Goal: Task Accomplishment & Management: Use online tool/utility

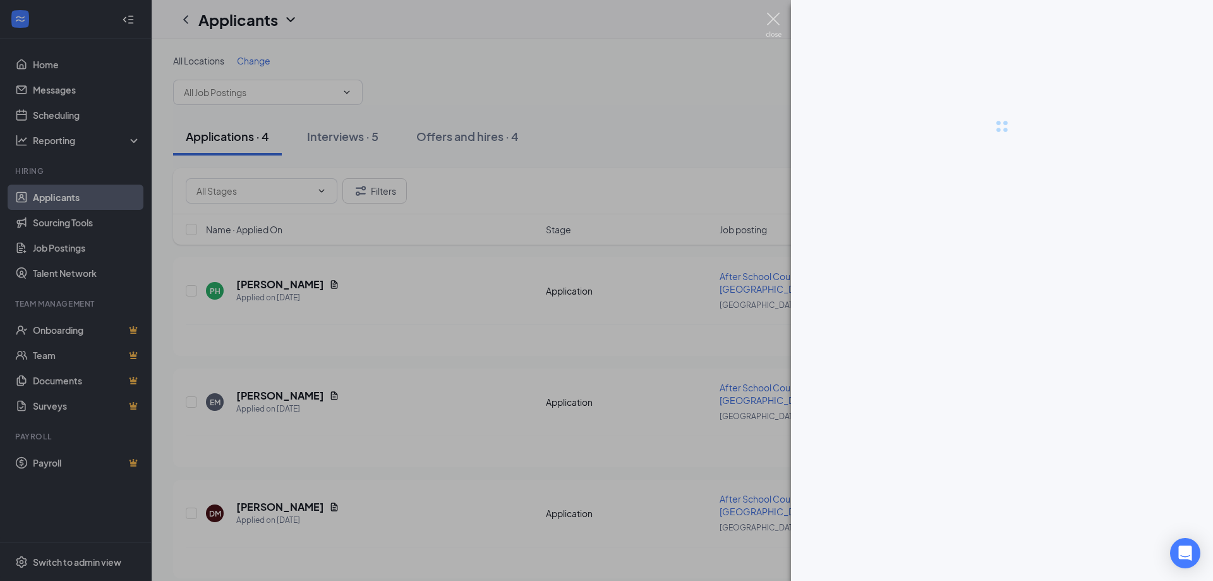
click at [778, 16] on img at bounding box center [774, 25] width 16 height 25
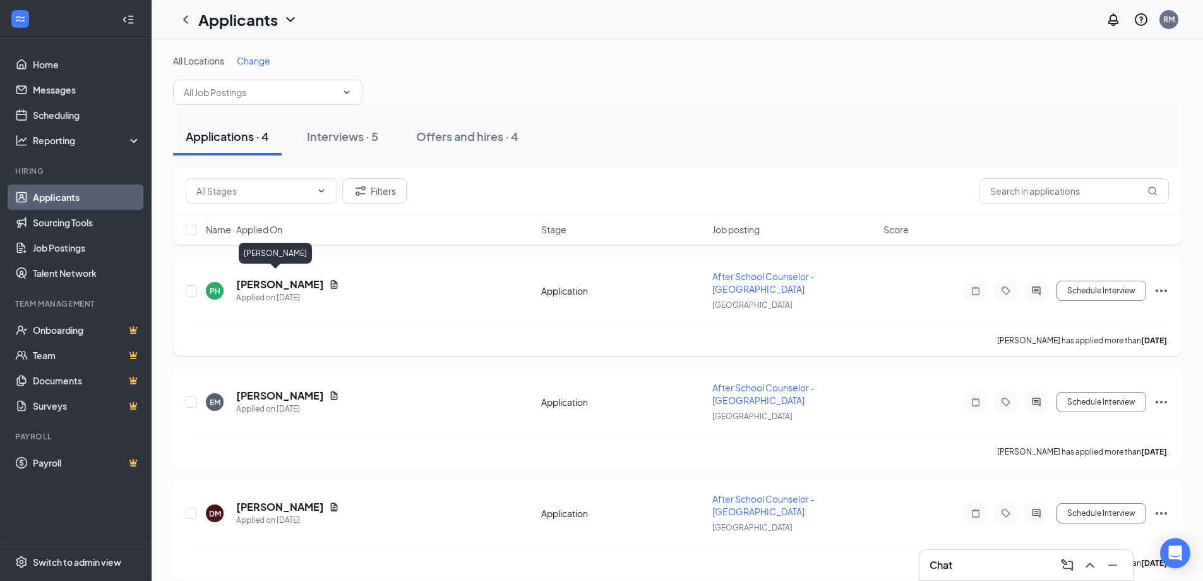
click at [256, 277] on h5 "[PERSON_NAME]" at bounding box center [280, 284] width 88 height 14
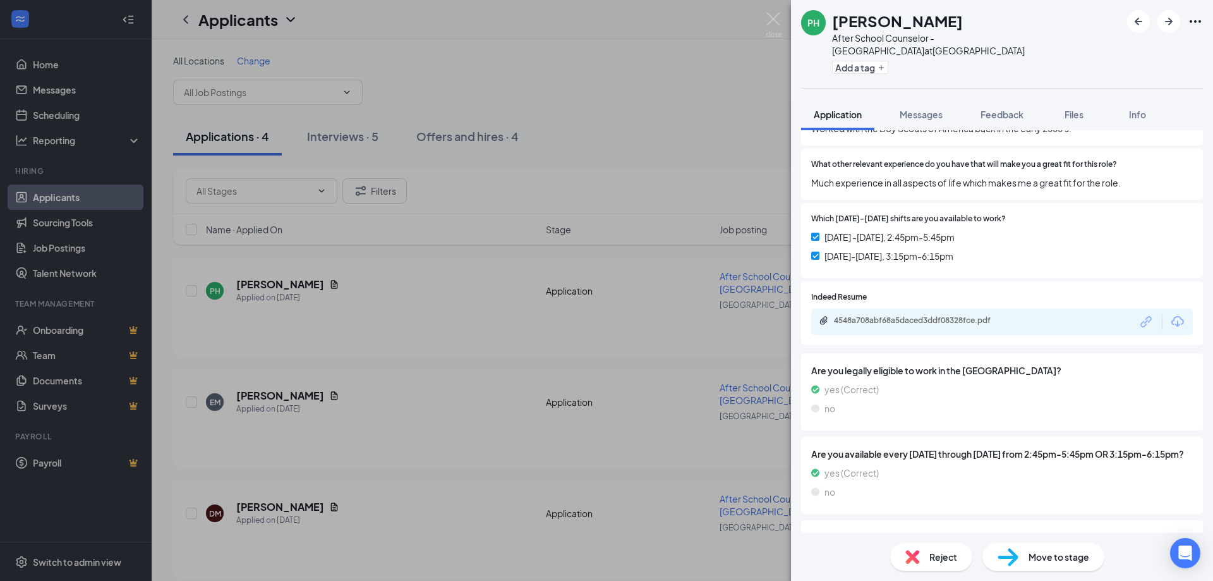
scroll to position [316, 0]
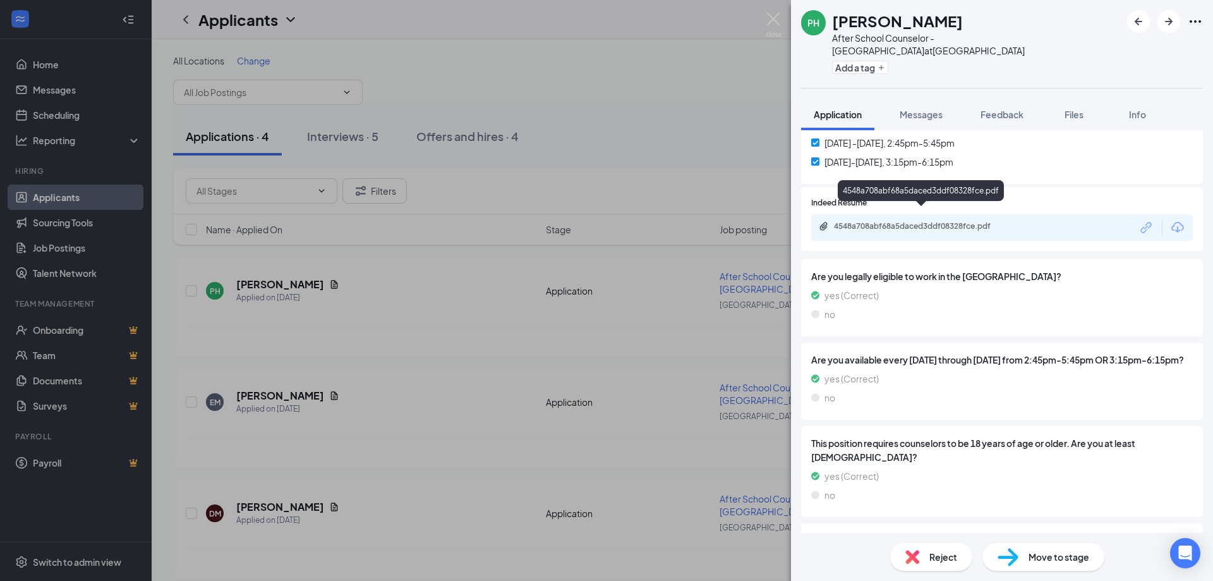
click at [925, 221] on div "4548a708abf68a5daced3ddf08328fce.pdf" at bounding box center [922, 226] width 177 height 10
click at [774, 20] on img at bounding box center [774, 25] width 16 height 25
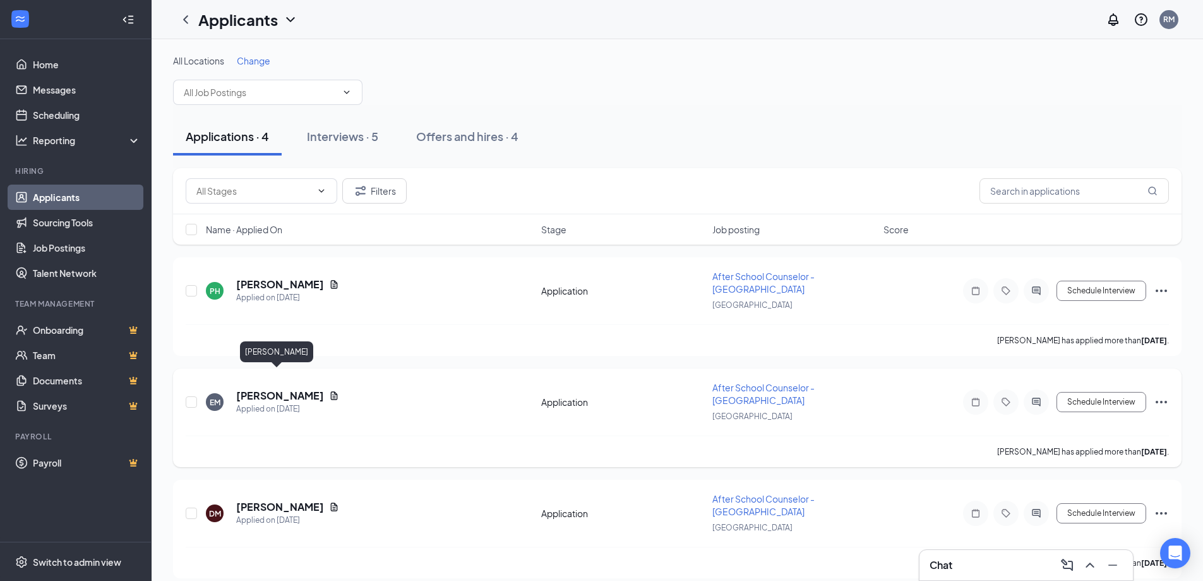
click at [279, 388] on h5 "[PERSON_NAME]" at bounding box center [280, 395] width 88 height 14
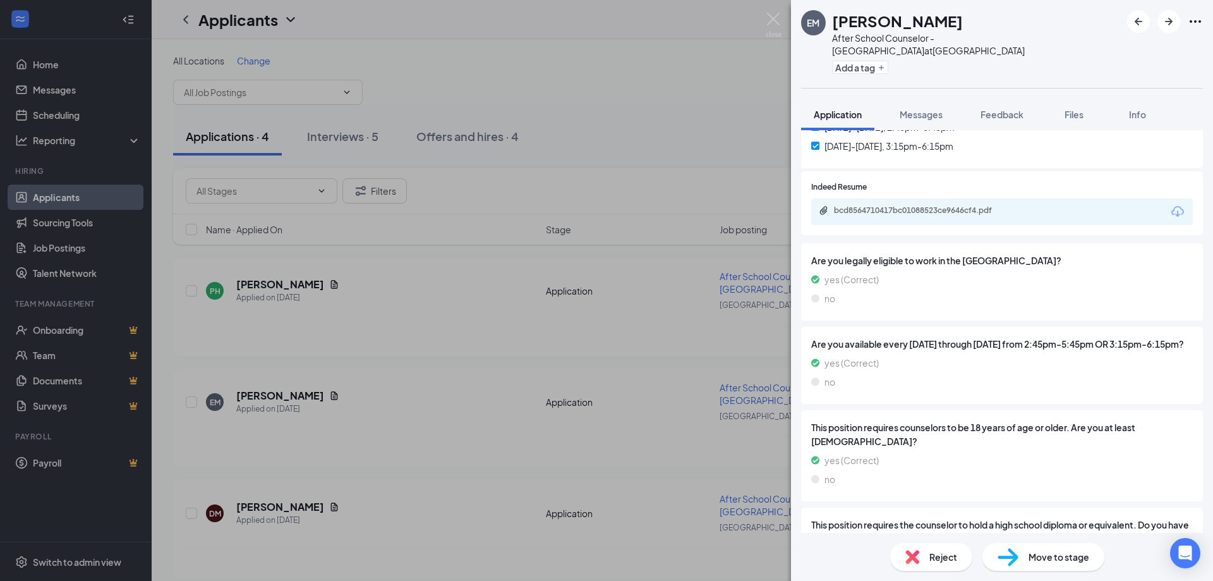
scroll to position [190, 0]
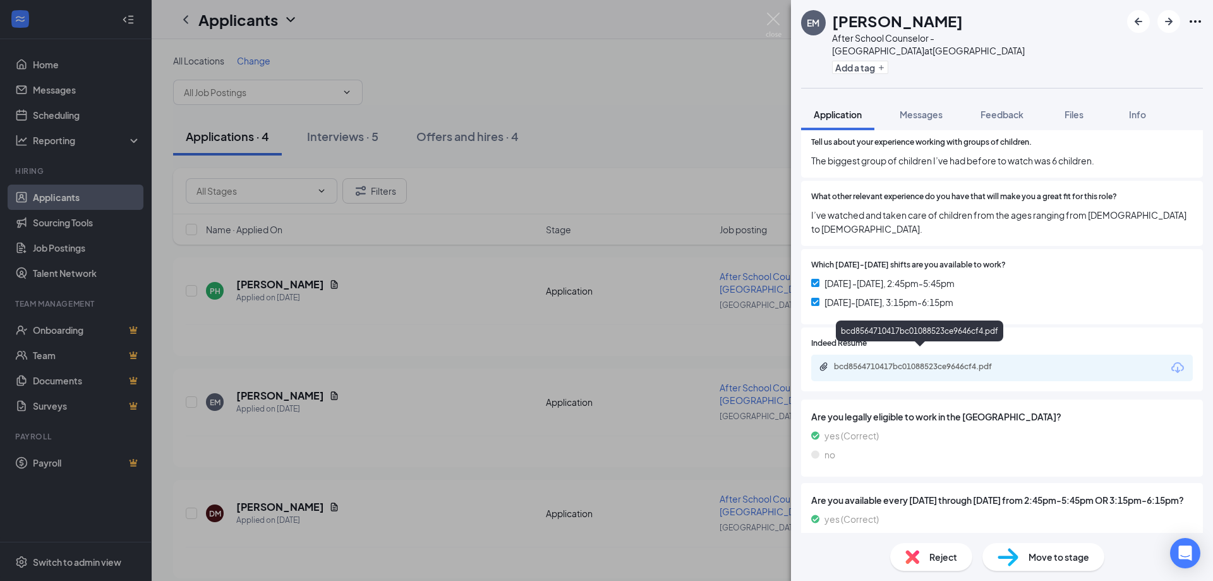
click at [941, 361] on div "bcd8564710417bc01088523ce9646cf4.pdf" at bounding box center [922, 366] width 177 height 10
click at [320, 438] on div "EM [PERSON_NAME] After School Counselor - [GEOGRAPHIC_DATA] at [GEOGRAPHIC_DATA…" at bounding box center [606, 290] width 1213 height 581
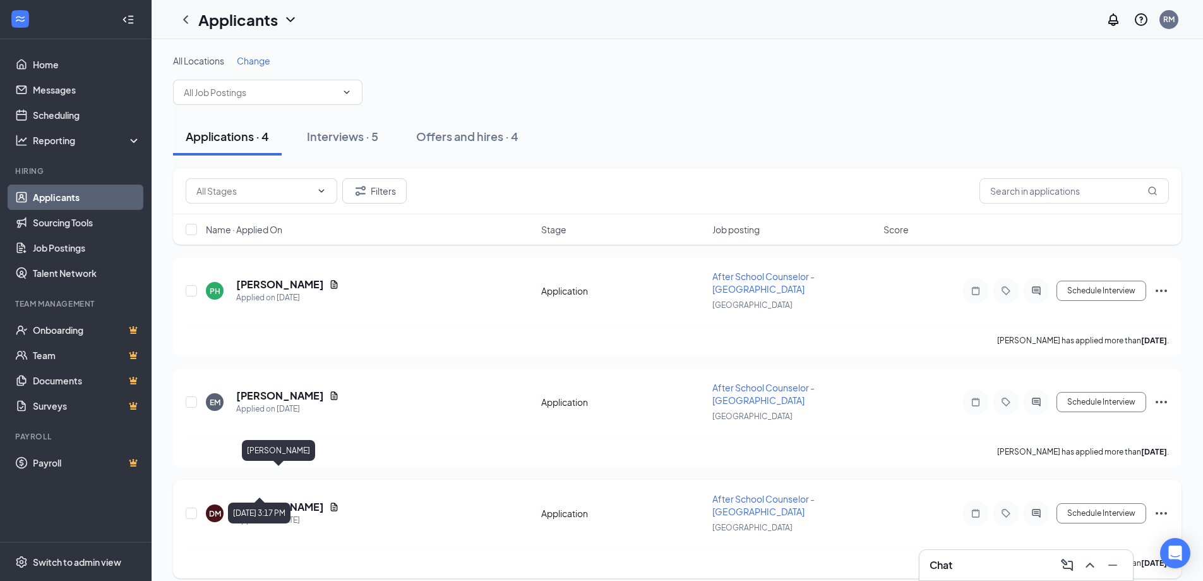
click at [280, 500] on h5 "[PERSON_NAME]" at bounding box center [280, 507] width 88 height 14
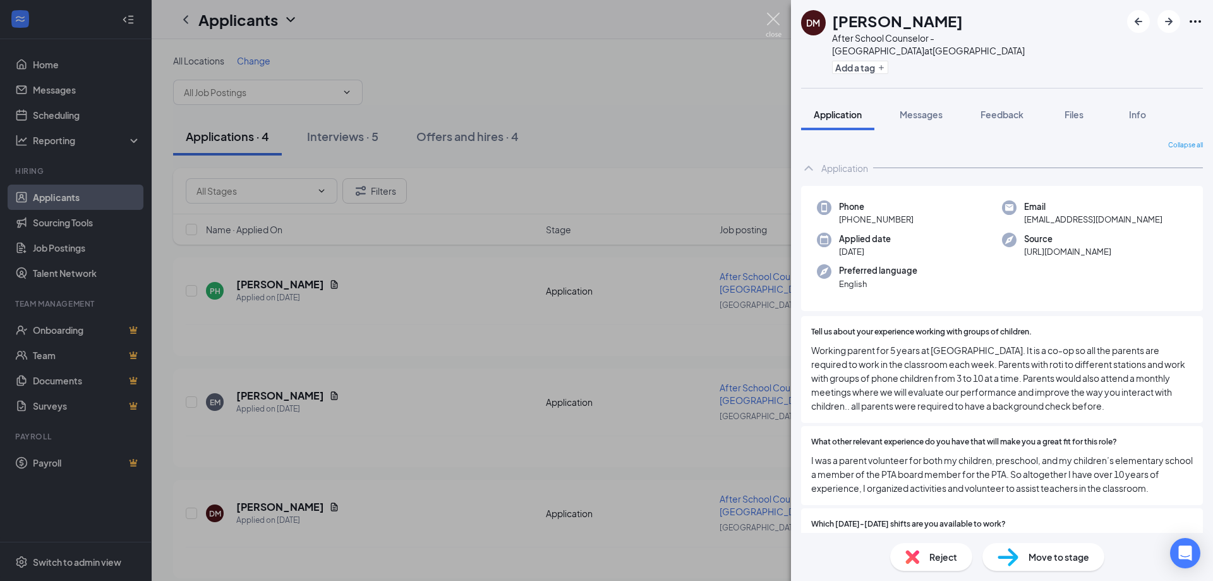
click at [776, 19] on img at bounding box center [774, 25] width 16 height 25
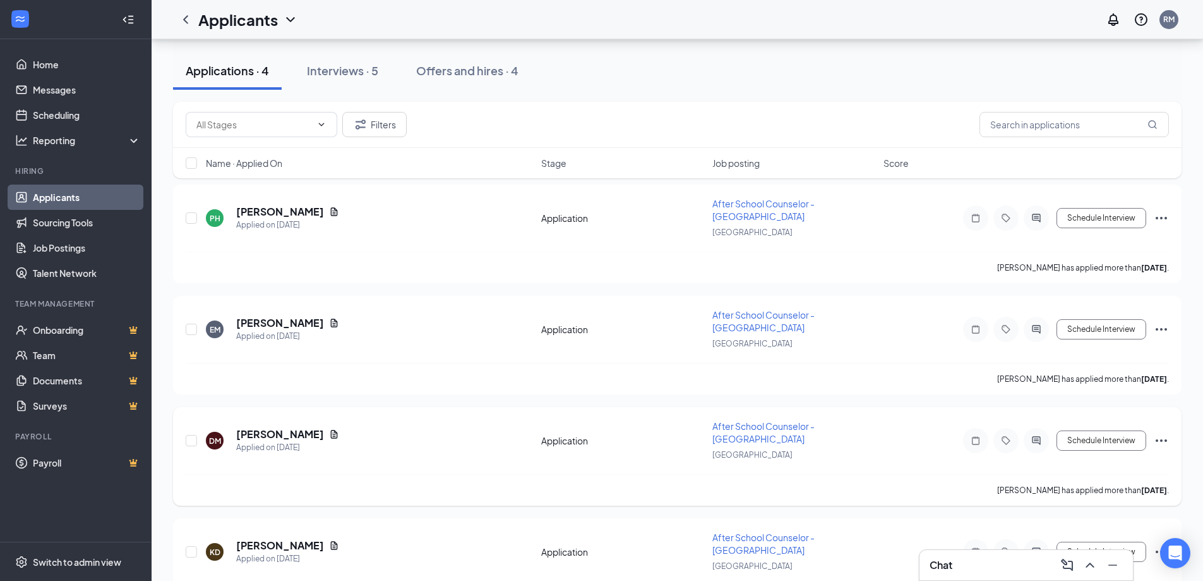
scroll to position [73, 0]
click at [340, 76] on div "Interviews · 5" at bounding box center [342, 71] width 71 height 16
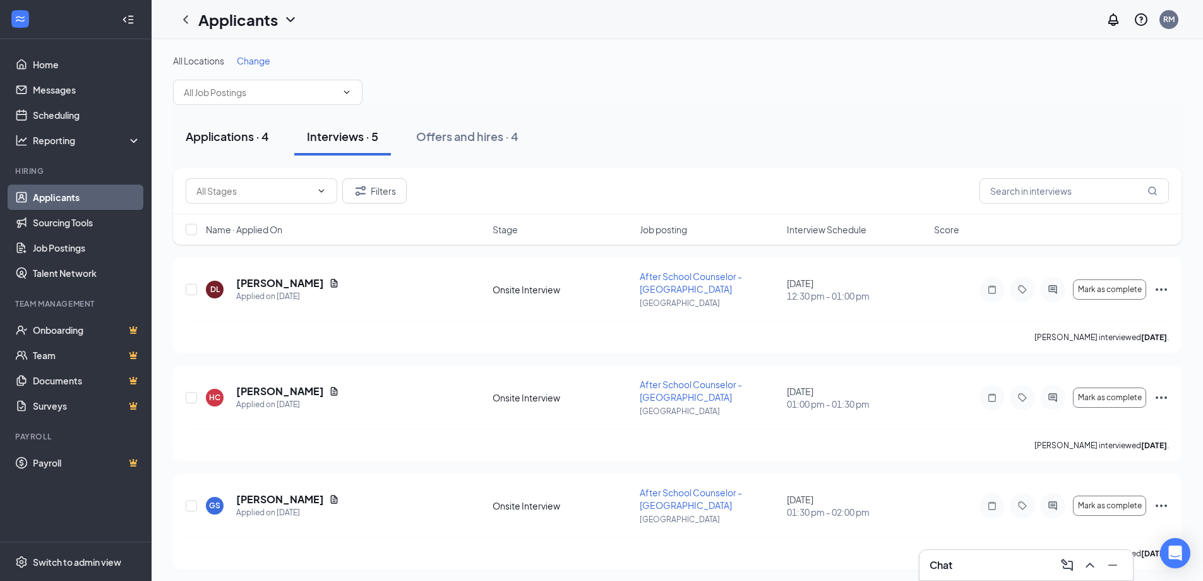
click at [210, 134] on div "Applications · 4" at bounding box center [227, 136] width 83 height 16
